Goal: Obtain resource: Obtain resource

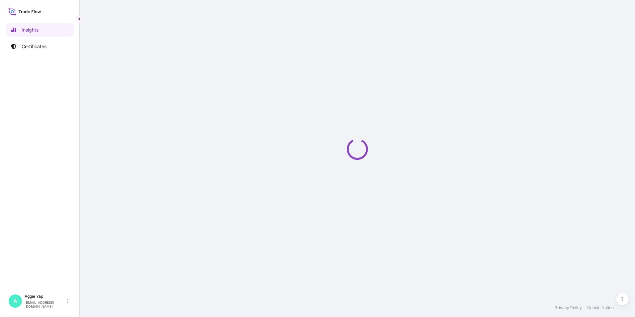
select select "2025"
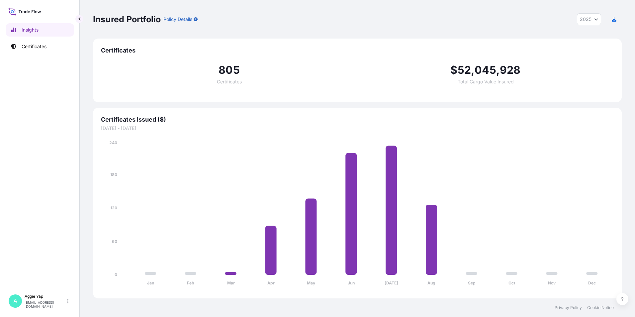
click at [34, 54] on div "Insights Certificates" at bounding box center [40, 153] width 68 height 273
click at [34, 49] on p "Certificates" at bounding box center [34, 46] width 25 height 7
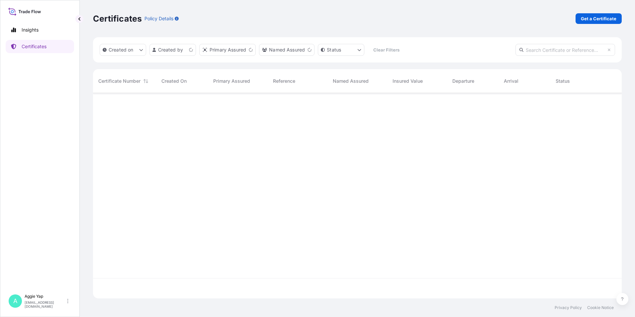
scroll to position [204, 524]
click at [590, 20] on p "Get a Certificate" at bounding box center [599, 18] width 36 height 7
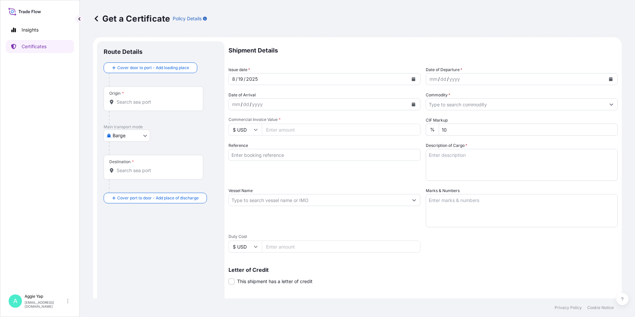
click at [140, 134] on body "Insights Certificates A [PERSON_NAME] [EMAIL_ADDRESS][DOMAIN_NAME] Get a Certif…" at bounding box center [317, 158] width 635 height 317
click at [128, 185] on span "Ocean Vessel" at bounding box center [131, 188] width 30 height 7
select select "Ocean Vessel"
click at [173, 104] on input "Origin *" at bounding box center [156, 104] width 78 height 7
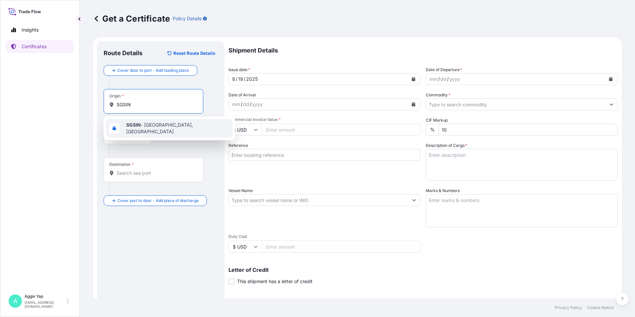
click at [151, 130] on div "SGSIN - [GEOGRAPHIC_DATA], [GEOGRAPHIC_DATA]" at bounding box center [169, 128] width 126 height 19
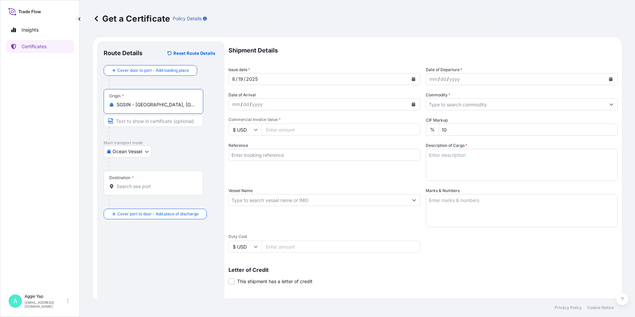
type input "SGSIN - [GEOGRAPHIC_DATA], [GEOGRAPHIC_DATA]"
click at [127, 186] on input "Destination *" at bounding box center [156, 186] width 78 height 7
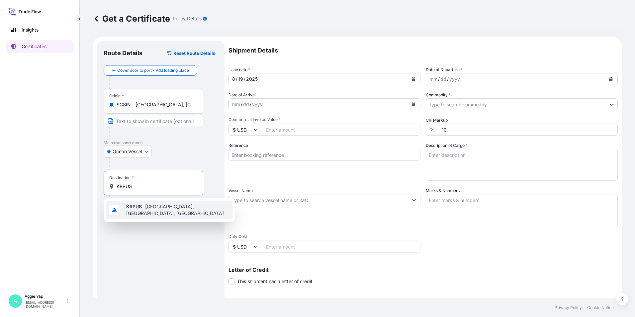
click at [143, 207] on span "KRPUS - [GEOGRAPHIC_DATA], [GEOGRAPHIC_DATA], [GEOGRAPHIC_DATA]" at bounding box center [178, 209] width 104 height 13
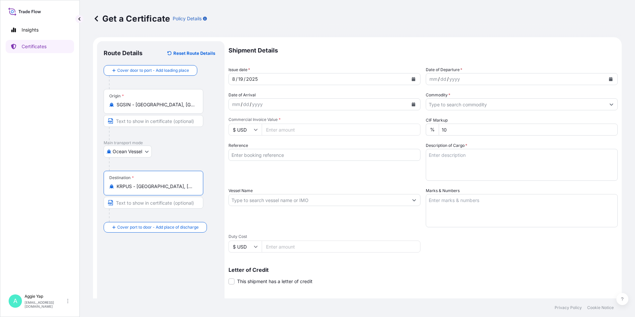
type input "KRPUS - [GEOGRAPHIC_DATA], [GEOGRAPHIC_DATA], [GEOGRAPHIC_DATA]"
click at [412, 80] on icon "Calendar" at bounding box center [414, 79] width 4 height 4
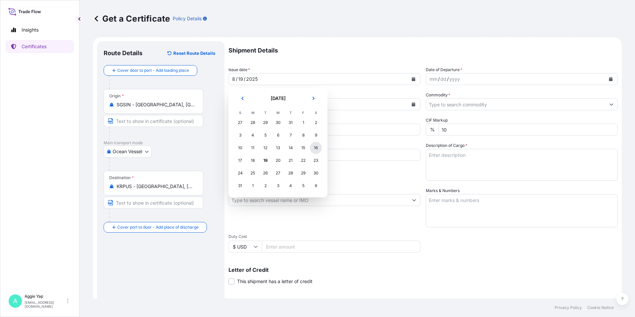
click at [316, 149] on div "16" at bounding box center [316, 148] width 12 height 12
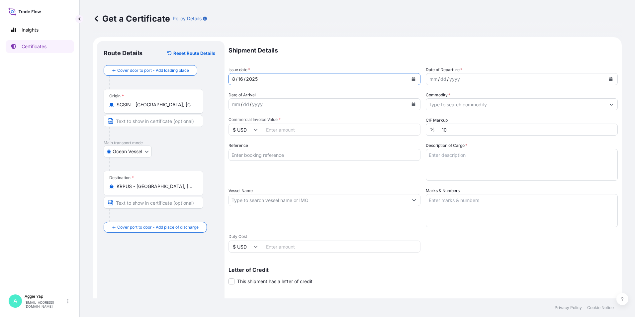
click at [609, 80] on icon "Calendar" at bounding box center [611, 79] width 4 height 4
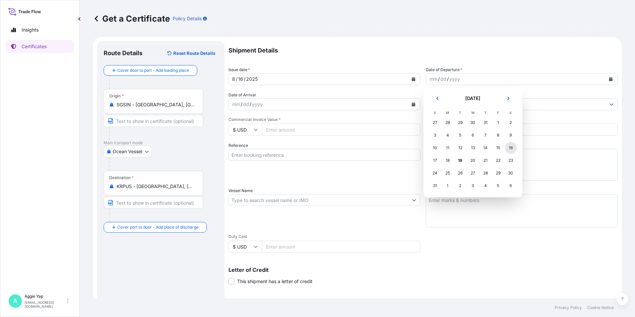
click at [509, 151] on div "16" at bounding box center [511, 148] width 12 height 12
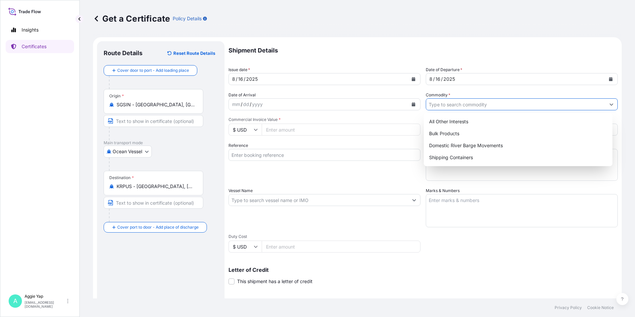
click at [466, 107] on input "Commodity *" at bounding box center [515, 104] width 179 height 12
click at [473, 156] on div "Shipping Containers" at bounding box center [518, 157] width 184 height 12
type input "Shipping Containers"
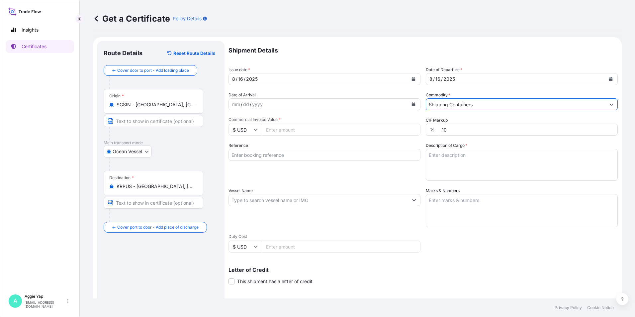
click at [292, 130] on input "Commercial Invoice Value *" at bounding box center [341, 129] width 159 height 12
type input "294336"
click at [280, 176] on div "Reference" at bounding box center [324, 161] width 192 height 39
click at [260, 153] on input "Reference" at bounding box center [324, 155] width 192 height 12
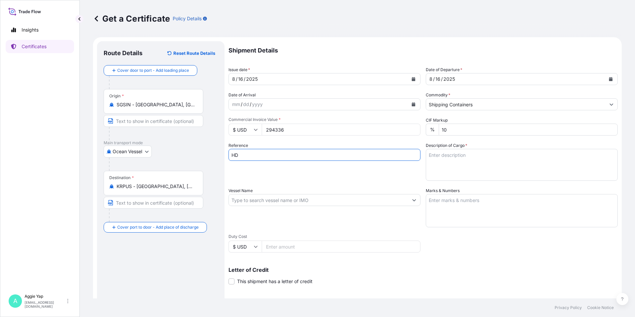
type input "HD HYUNDAI OILBANK CO LTD"
click at [244, 202] on input "Vessel Name" at bounding box center [318, 200] width 179 height 12
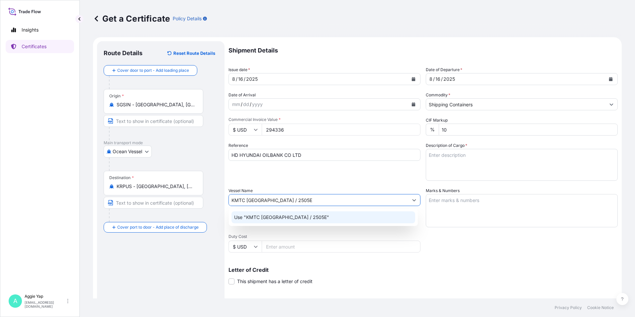
click at [321, 217] on div "Use "KMTC [GEOGRAPHIC_DATA] / 2505E"" at bounding box center [323, 217] width 184 height 12
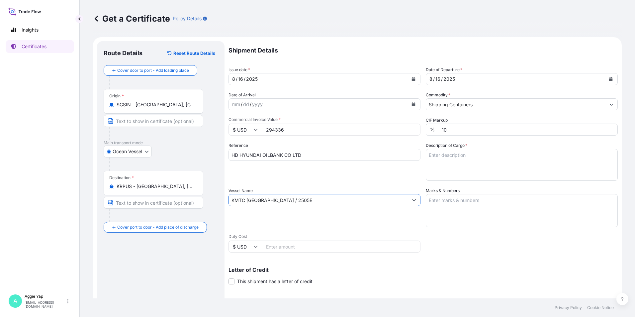
type input "KMTC [GEOGRAPHIC_DATA] / 2505E"
drag, startPoint x: 449, startPoint y: 209, endPoint x: 463, endPoint y: 209, distance: 14.3
click at [450, 209] on textarea "Marks & Numbers" at bounding box center [522, 210] width 192 height 33
type textarea "AS PER BILL OF LADING"
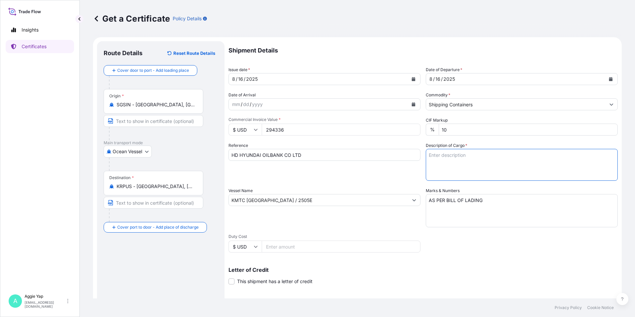
click at [459, 162] on textarea "Description of Cargo *" at bounding box center [522, 165] width 192 height 32
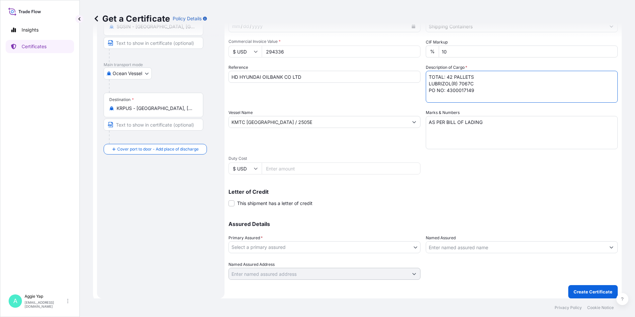
scroll to position [82, 0]
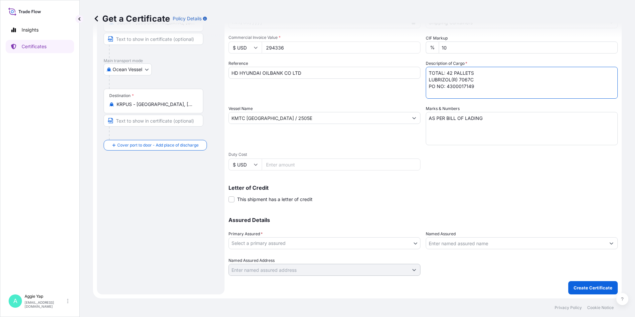
type textarea "TOTAL: 42 PALLETS LUBRIZOL(R) 7067C PO NO: 4300017149"
click at [261, 245] on body "Insights Certificates A [PERSON_NAME] [EMAIL_ADDRESS][DOMAIN_NAME] Get a Certif…" at bounding box center [317, 158] width 635 height 317
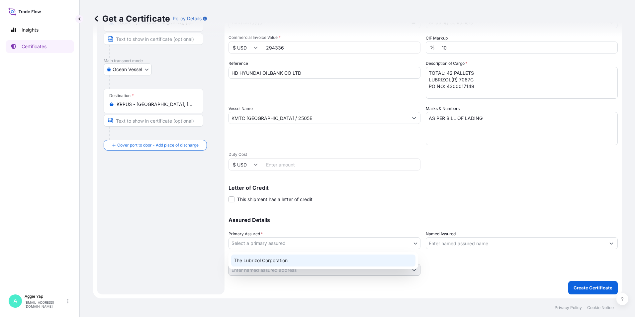
click at [250, 259] on div "The Lubrizol Corporation" at bounding box center [323, 260] width 184 height 12
select select "31566"
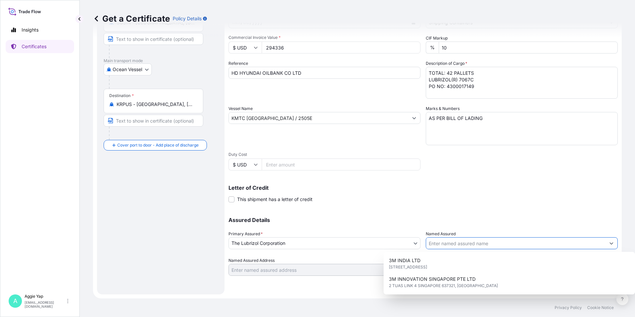
click at [437, 245] on input "Named Assured" at bounding box center [515, 243] width 179 height 12
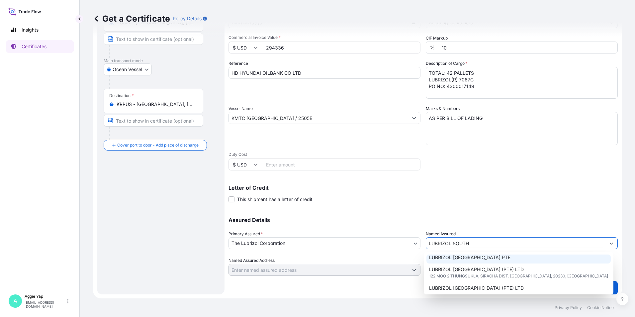
scroll to position [33, 0]
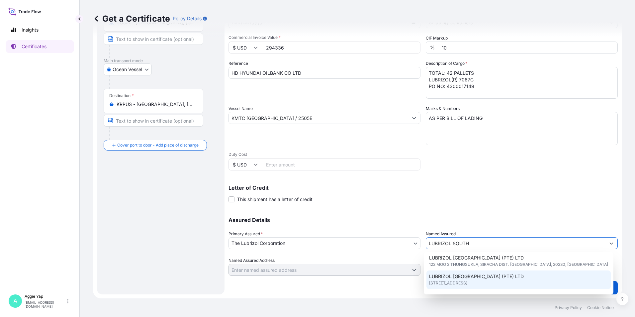
click at [471, 278] on span "LUBRIZOL [GEOGRAPHIC_DATA] (PTE) LTD" at bounding box center [476, 276] width 95 height 7
type input "LUBRIZOL [GEOGRAPHIC_DATA] (PTE) LTD"
type input "[STREET_ADDRESS]"
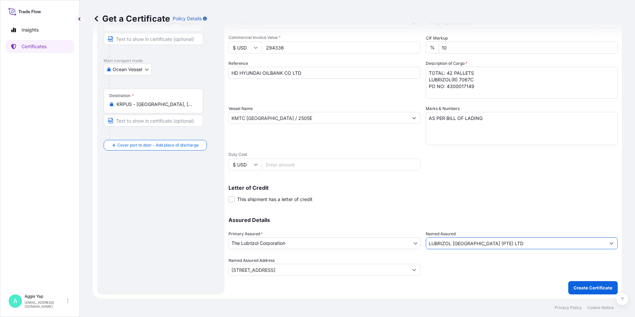
type input "LUBRIZOL [GEOGRAPHIC_DATA] (PTE) LTD"
click at [504, 201] on div "Letter of Credit This shipment has a letter of credit Letter of credit * Letter…" at bounding box center [422, 194] width 389 height 18
click at [580, 289] on p "Create Certificate" at bounding box center [592, 287] width 39 height 7
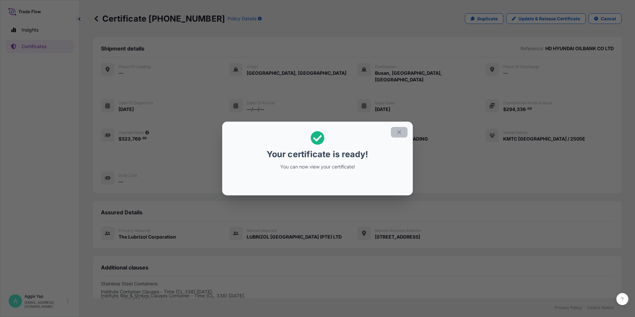
click at [404, 128] on button "button" at bounding box center [399, 132] width 17 height 11
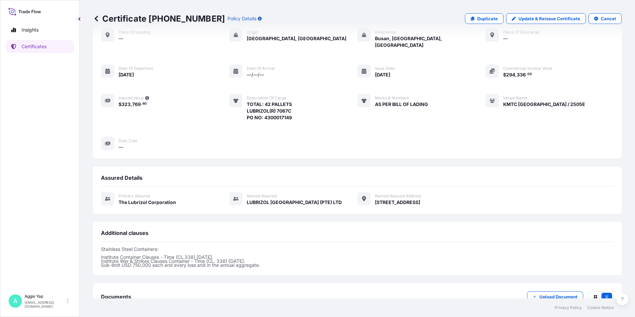
scroll to position [75, 0]
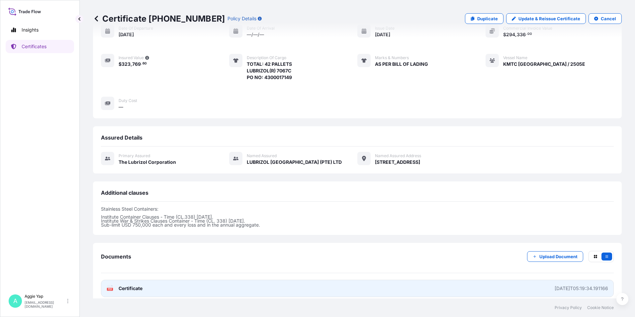
click at [172, 282] on link "PDF Certificate [DATE]T05:19:34.191166" at bounding box center [357, 288] width 513 height 17
